Goal: Communication & Community: Answer question/provide support

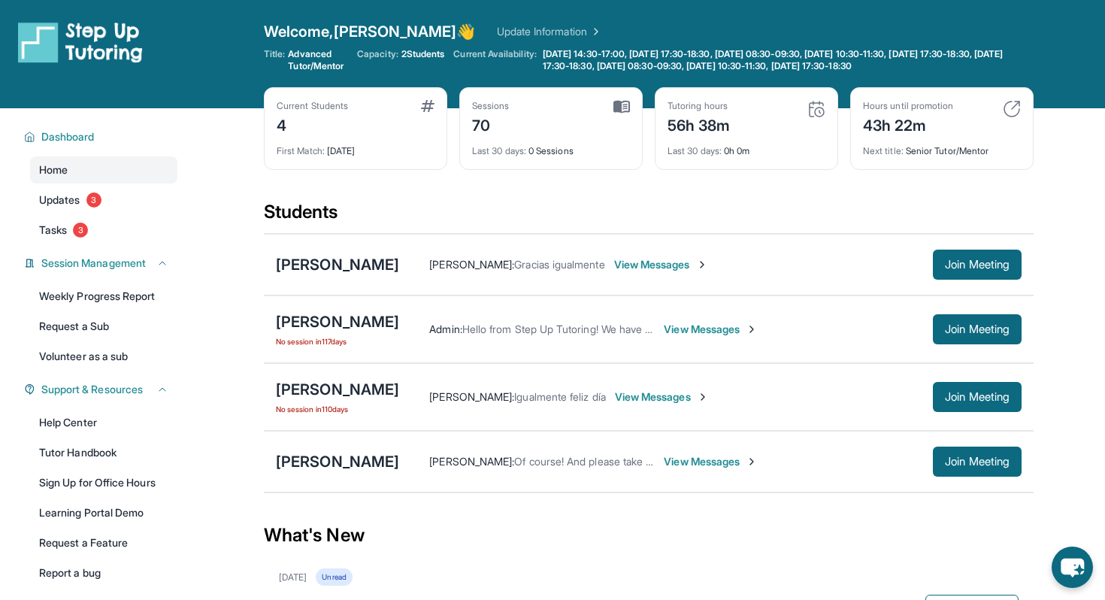
click at [662, 392] on span "View Messages" at bounding box center [662, 396] width 94 height 15
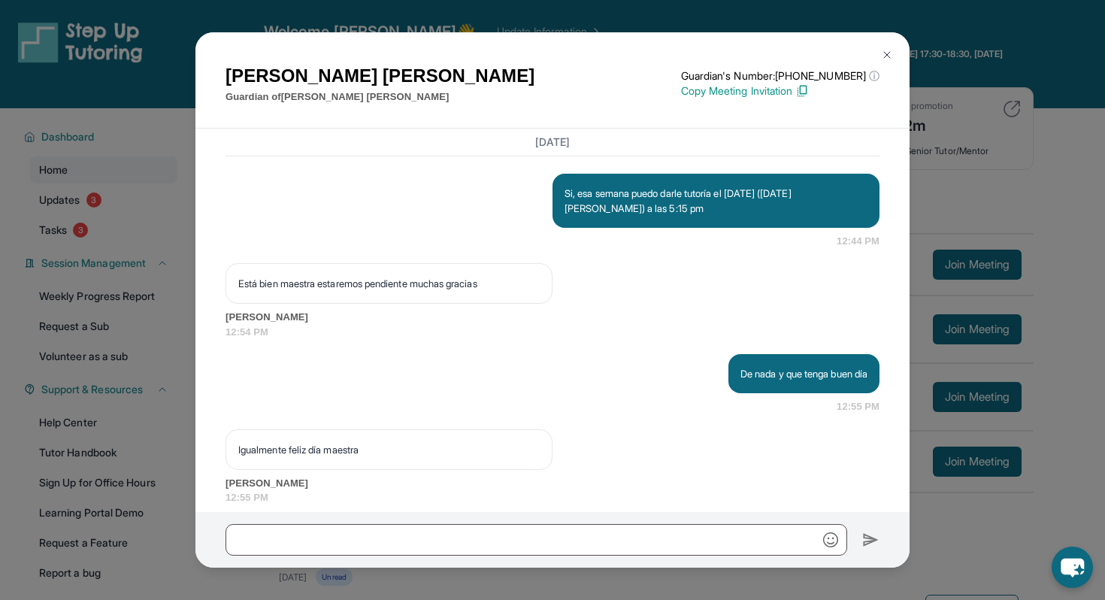
scroll to position [38327, 0]
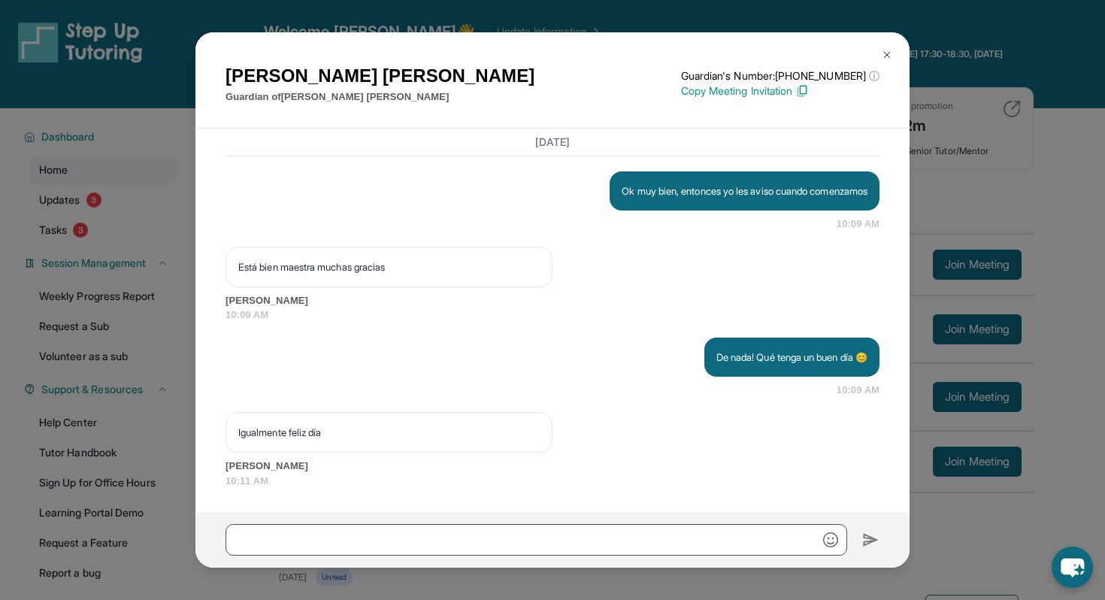
click at [885, 49] on img at bounding box center [887, 55] width 12 height 12
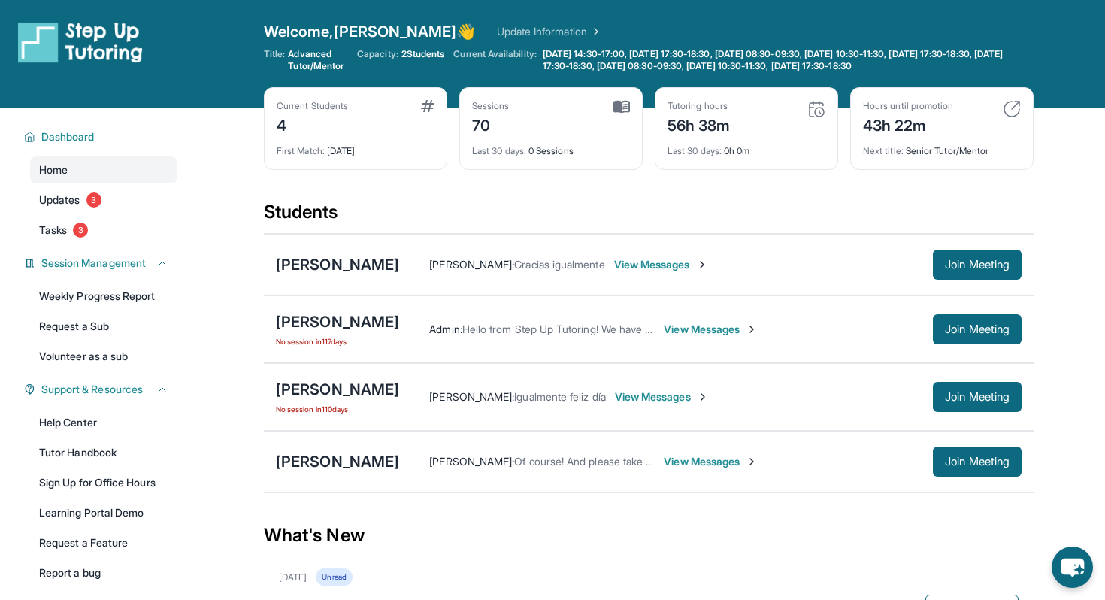
click at [723, 340] on div "Admin : Hello from Step Up Tutoring! We have an exciting update on your progres…" at bounding box center [710, 329] width 623 height 30
click at [723, 326] on span "View Messages" at bounding box center [711, 329] width 94 height 15
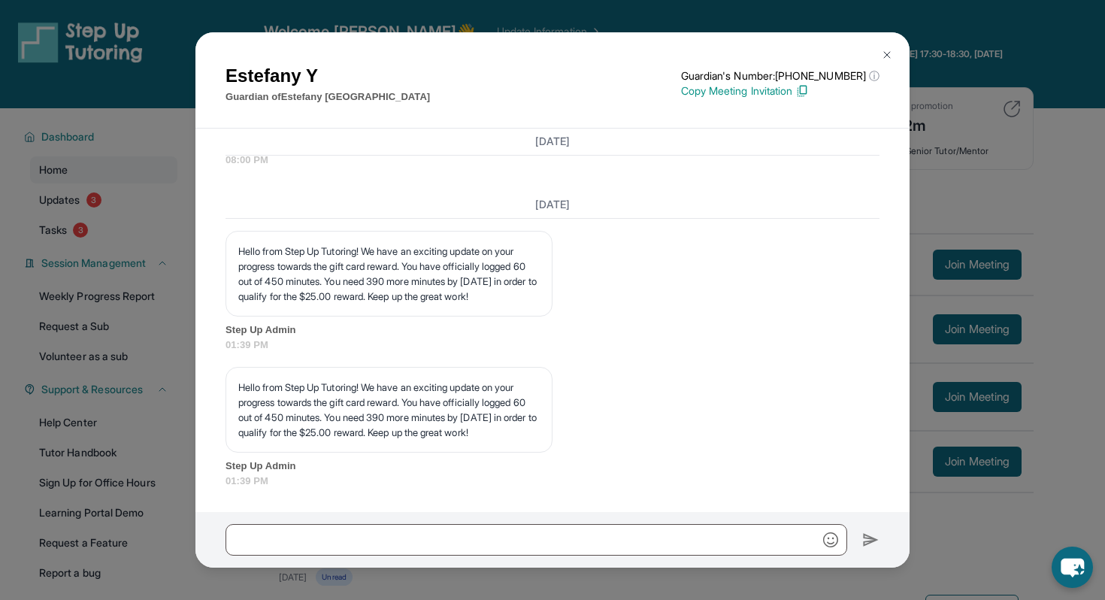
scroll to position [15027, 0]
click at [888, 56] on img at bounding box center [887, 55] width 12 height 12
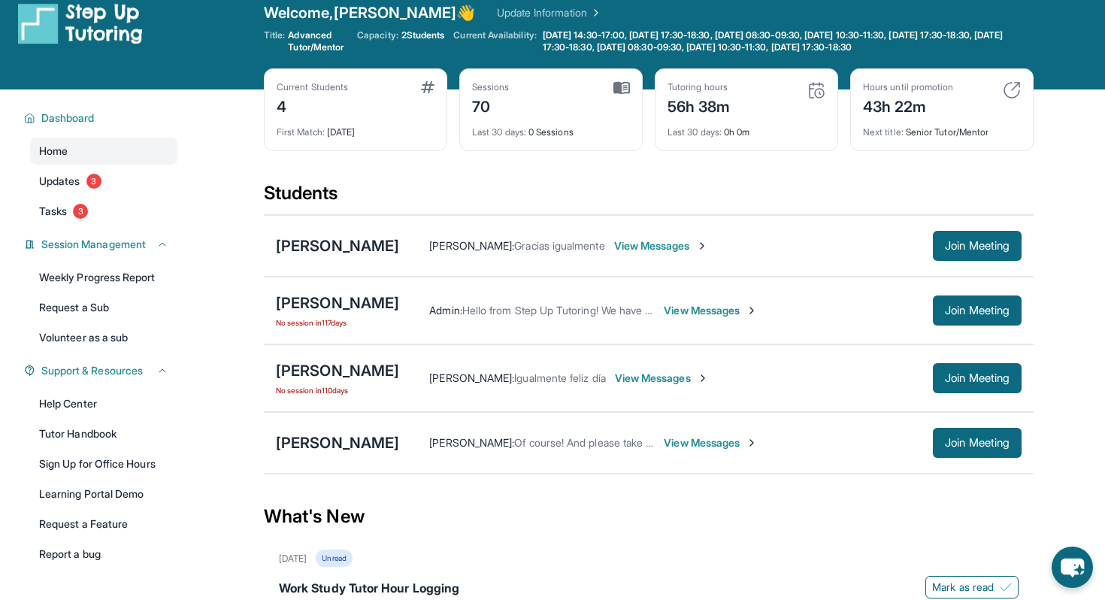
scroll to position [22, 0]
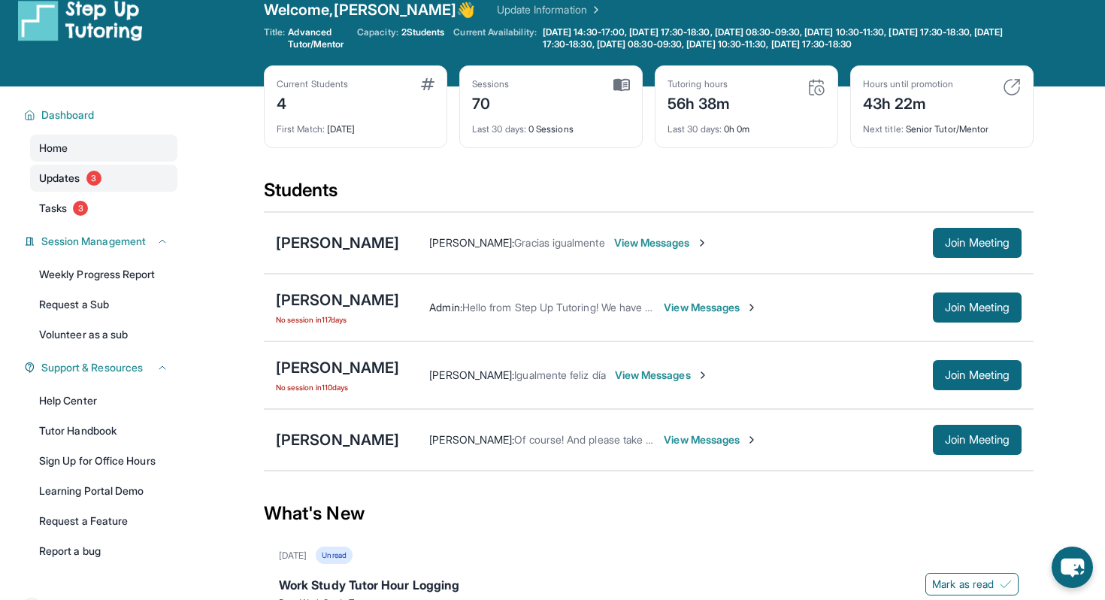
click at [131, 185] on link "Updates 3" at bounding box center [103, 178] width 147 height 27
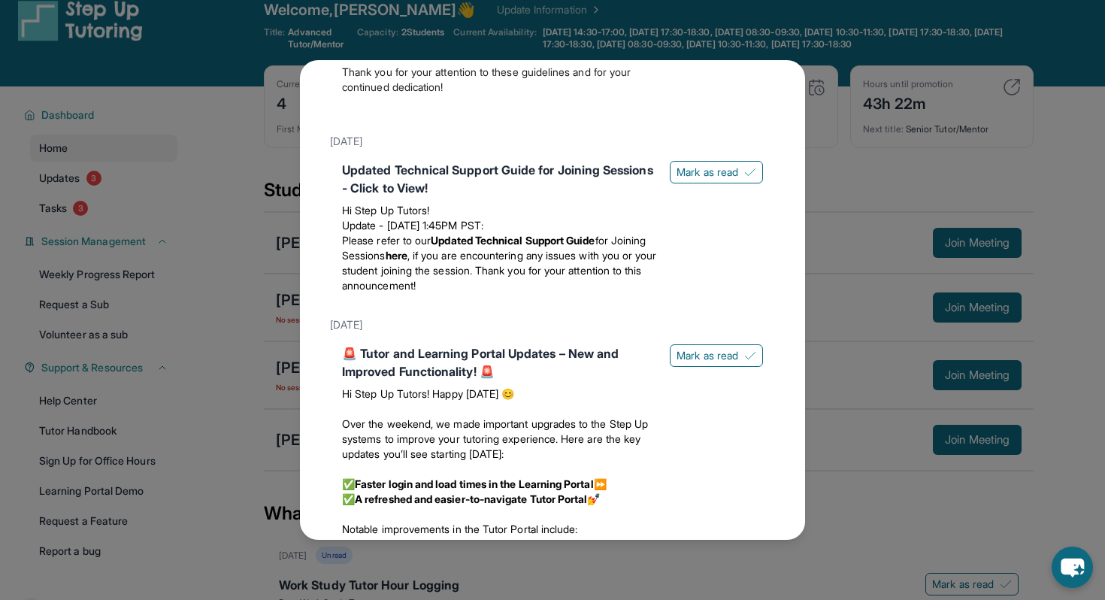
scroll to position [576, 0]
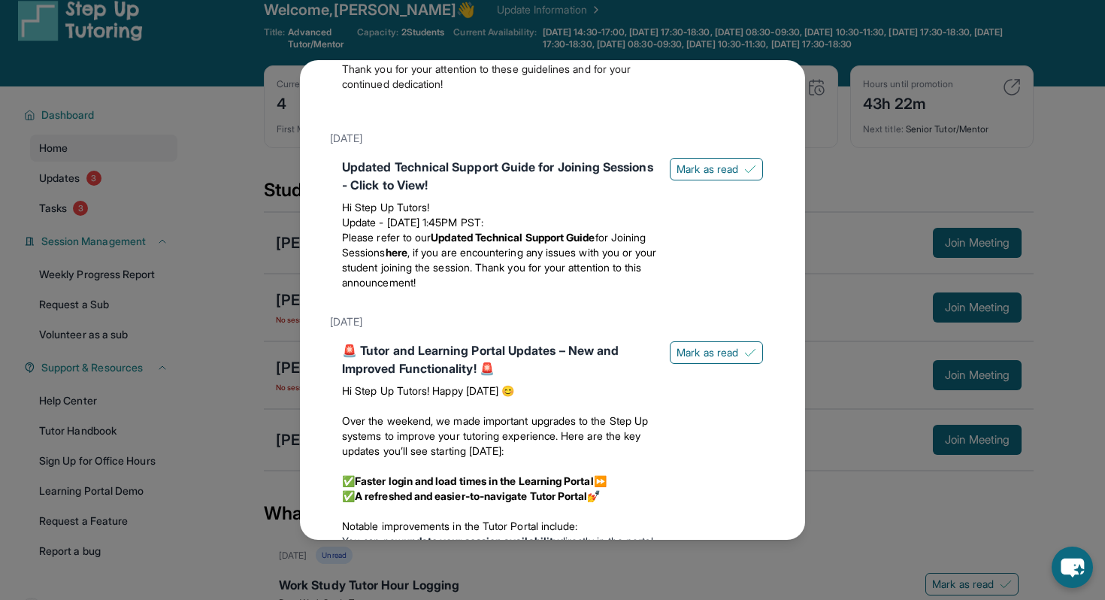
click at [827, 202] on div "Updates [DATE] Work Study Tutor Hour Logging Dear Work Study Tutors, I hope you…" at bounding box center [552, 300] width 1105 height 600
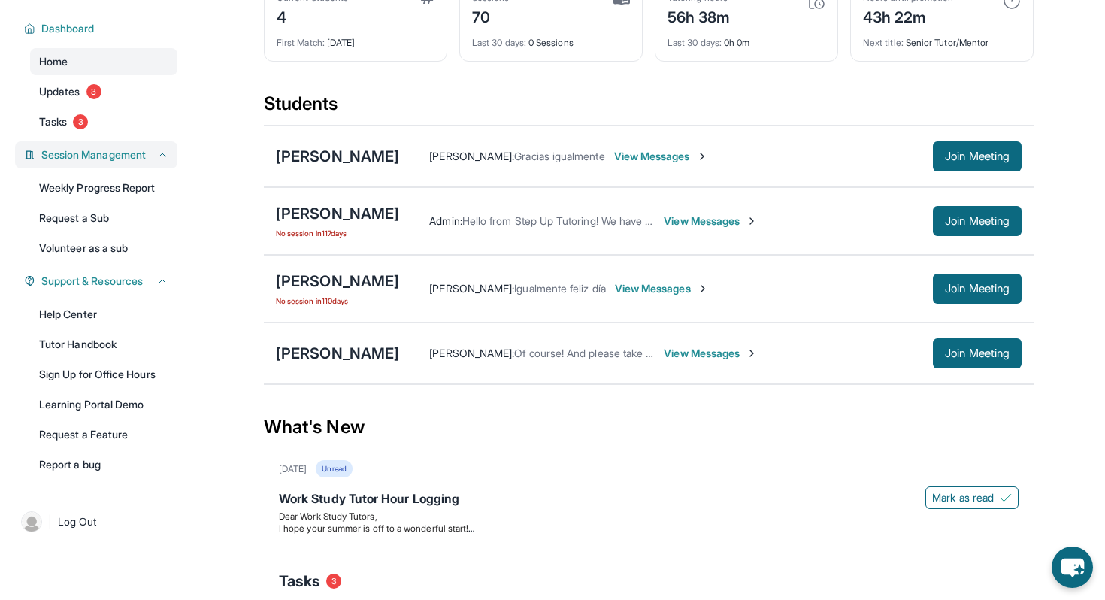
scroll to position [109, 0]
click at [328, 140] on div "[PERSON_NAME] [PERSON_NAME] : Gracias igualmente View Messages Join Meeting" at bounding box center [649, 156] width 770 height 62
click at [328, 150] on div "[PERSON_NAME]" at bounding box center [337, 155] width 123 height 21
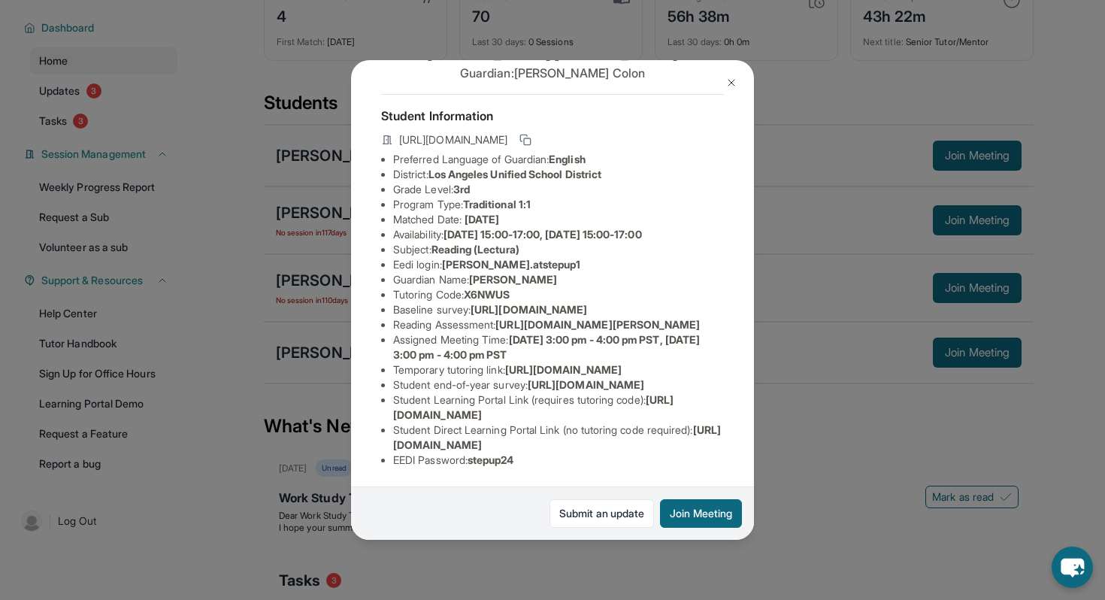
scroll to position [212, 0]
drag, startPoint x: 656, startPoint y: 413, endPoint x: 391, endPoint y: 420, distance: 265.5
click at [391, 420] on ul "Preferred Language of Guardian: English District: [GEOGRAPHIC_DATA] Unified Sch…" at bounding box center [552, 310] width 343 height 316
copy span "[URL][DOMAIN_NAME]"
click at [550, 377] on li "Student end-of-year survey : [URL][DOMAIN_NAME]" at bounding box center [558, 384] width 331 height 15
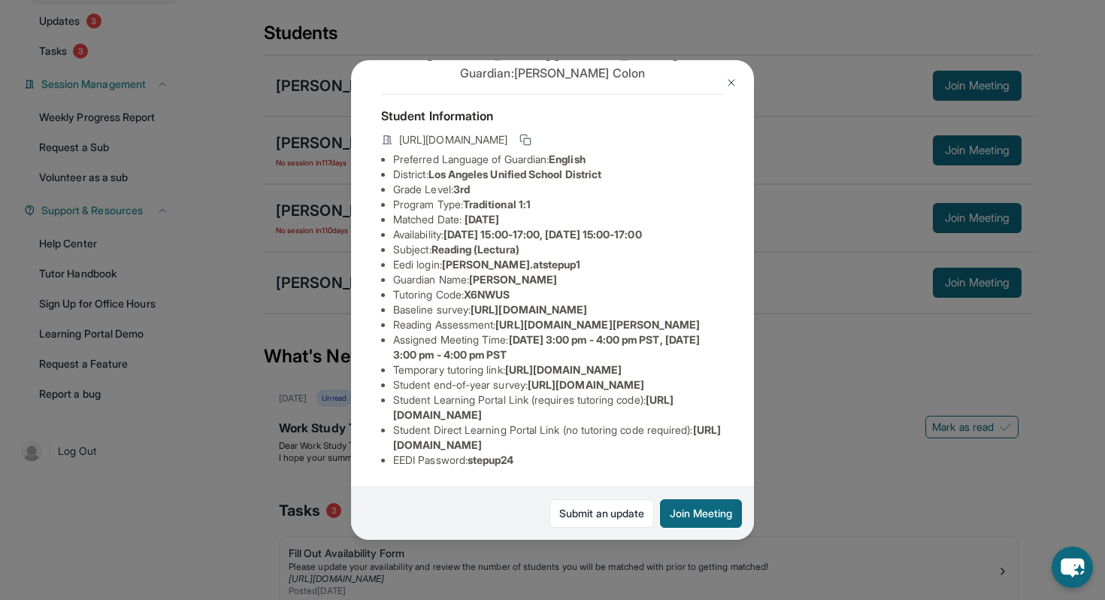
scroll to position [66, 1]
click at [730, 81] on img at bounding box center [732, 83] width 12 height 12
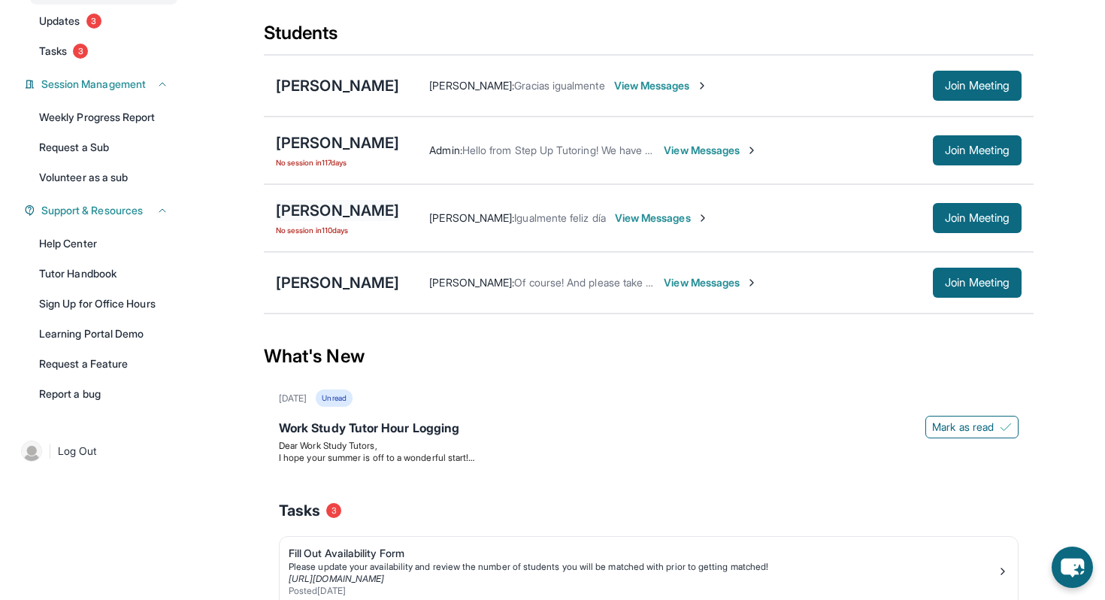
click at [317, 212] on div "[PERSON_NAME]" at bounding box center [337, 210] width 123 height 21
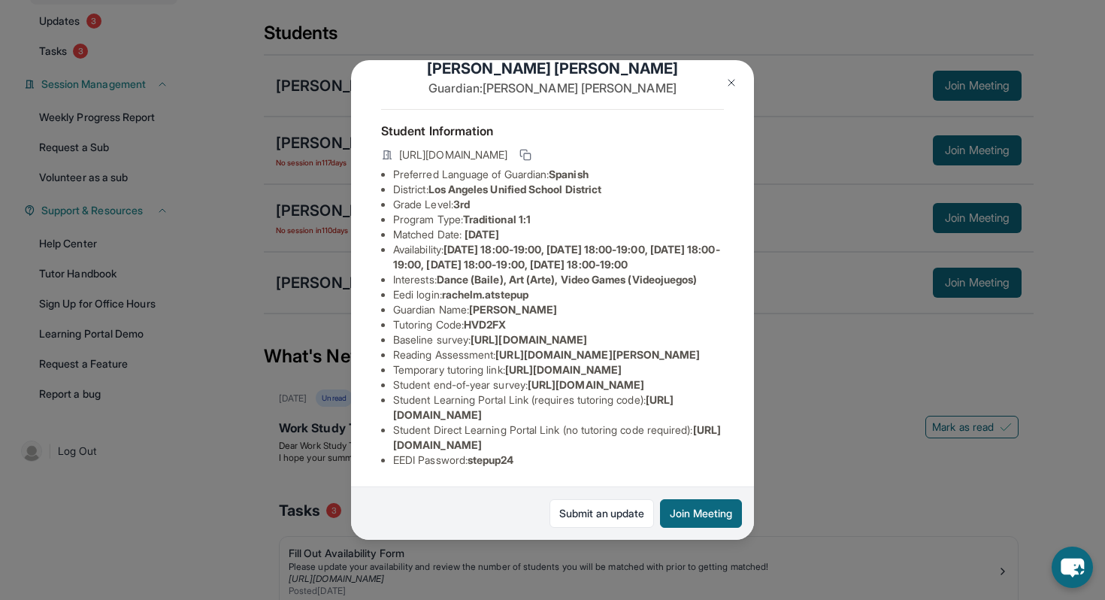
scroll to position [182, 0]
click at [735, 77] on img at bounding box center [732, 83] width 12 height 12
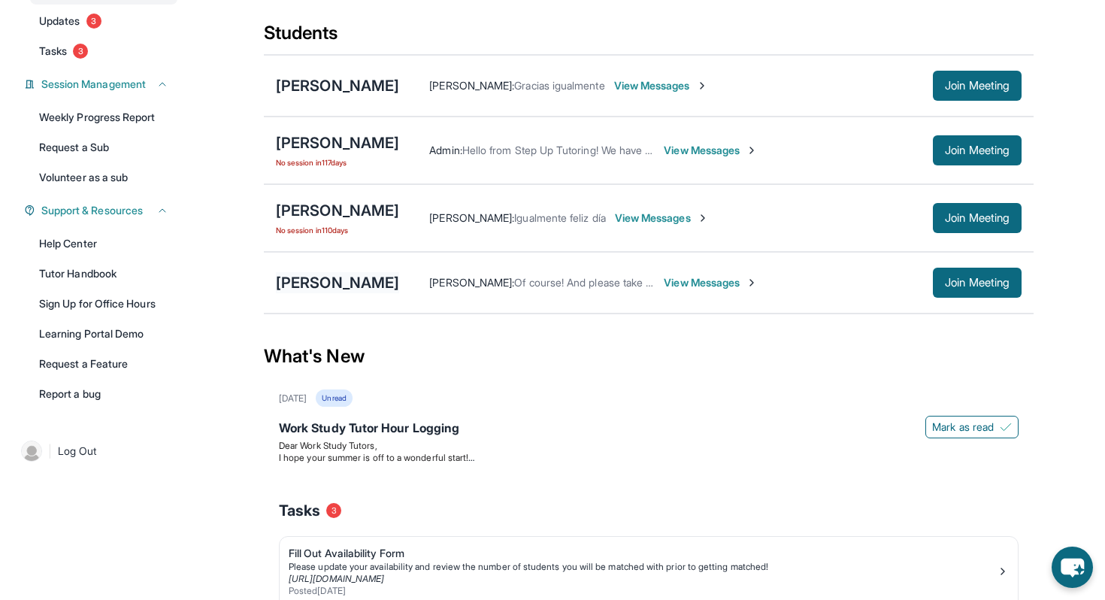
click at [343, 284] on div "[PERSON_NAME]" at bounding box center [337, 282] width 123 height 21
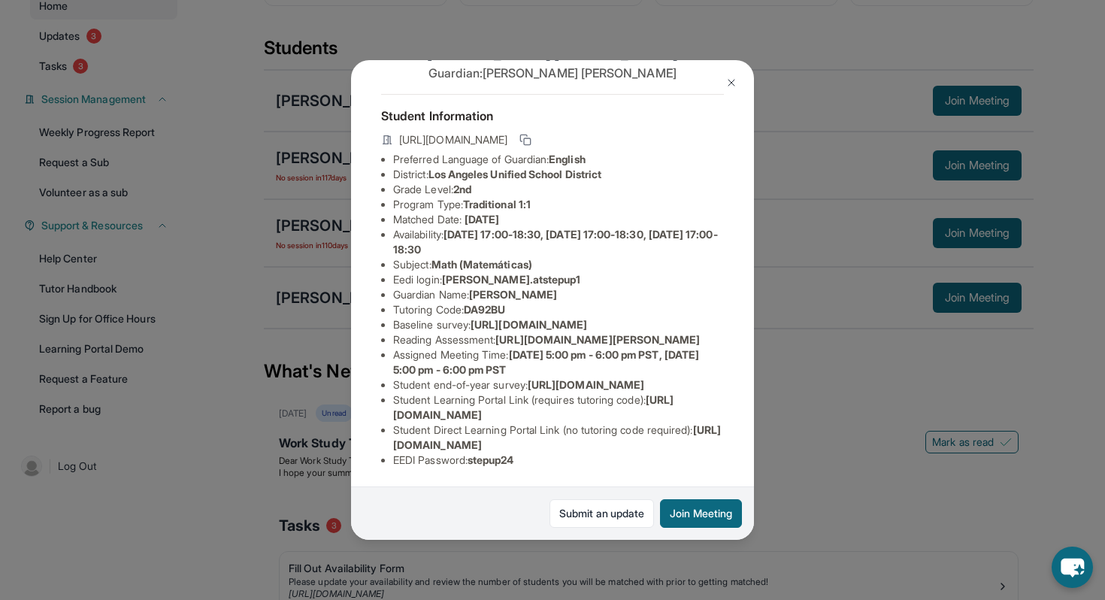
scroll to position [123, 0]
click at [735, 80] on img at bounding box center [732, 83] width 12 height 12
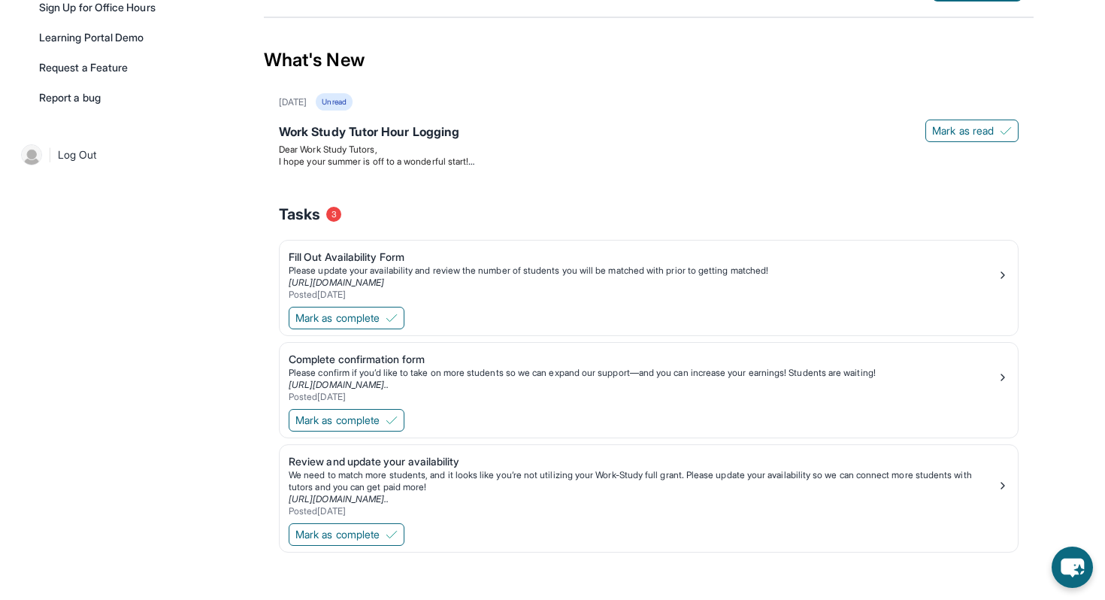
scroll to position [485, 0]
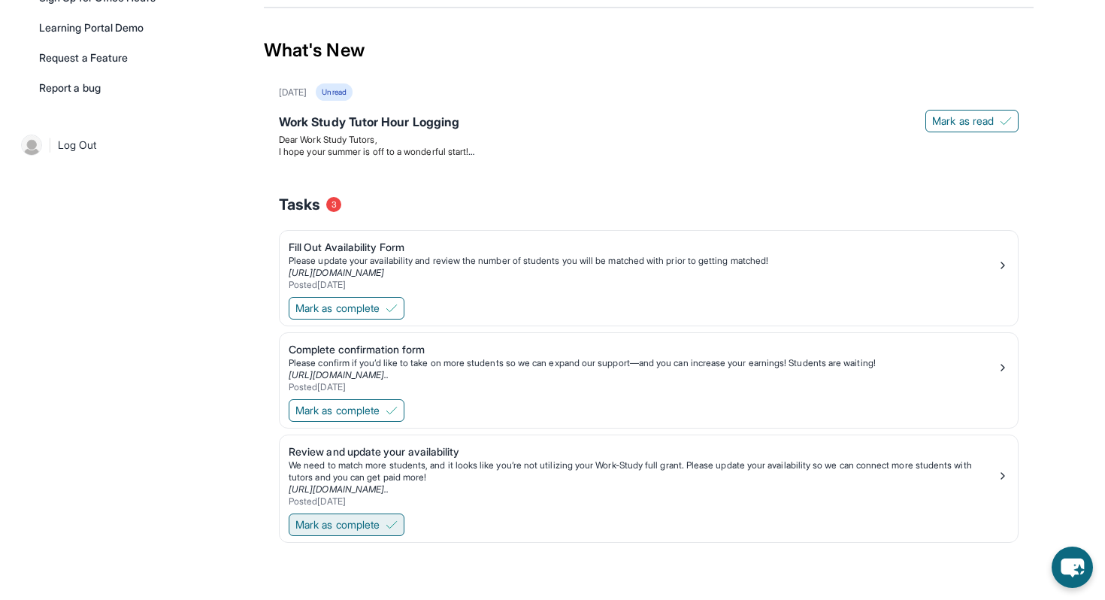
click at [375, 525] on span "Mark as complete" at bounding box center [337, 524] width 84 height 15
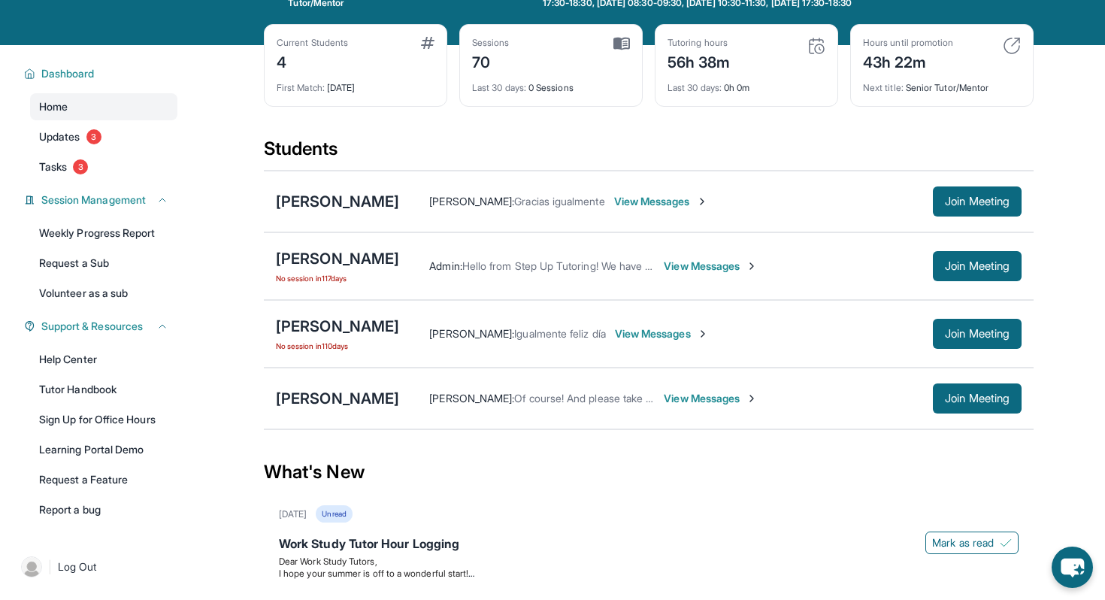
scroll to position [0, 0]
